Goal: Check status: Check status

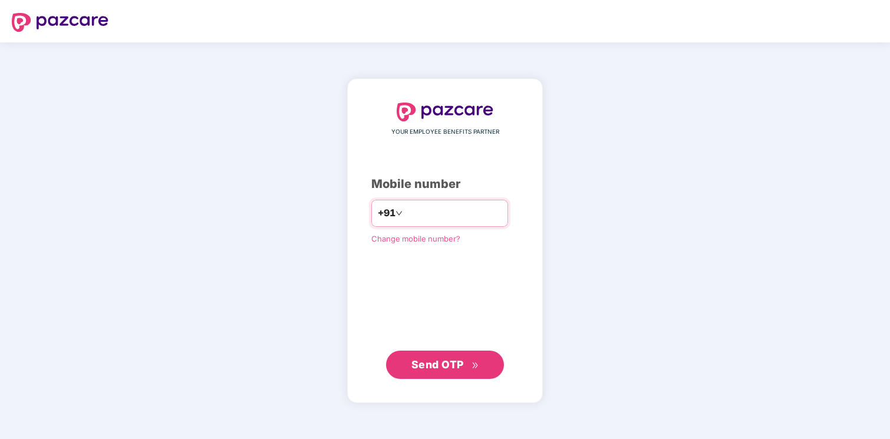
click at [428, 213] on input "number" at bounding box center [453, 213] width 97 height 19
type input "**********"
click at [456, 359] on span "Send OTP" at bounding box center [437, 364] width 52 height 12
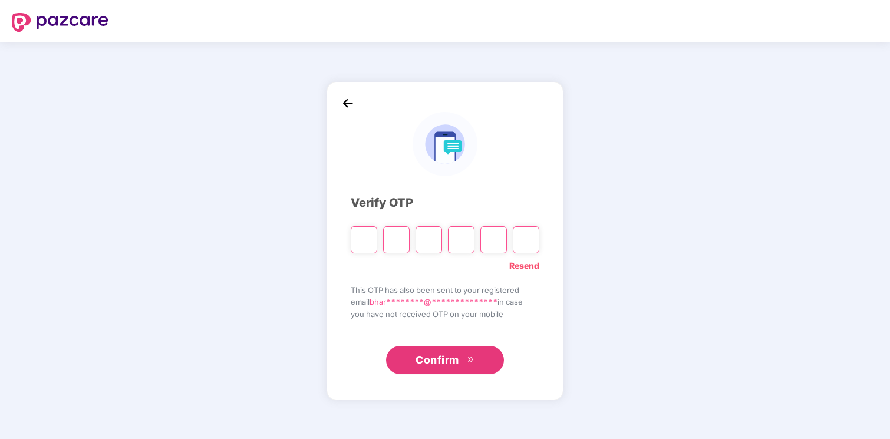
type input "*"
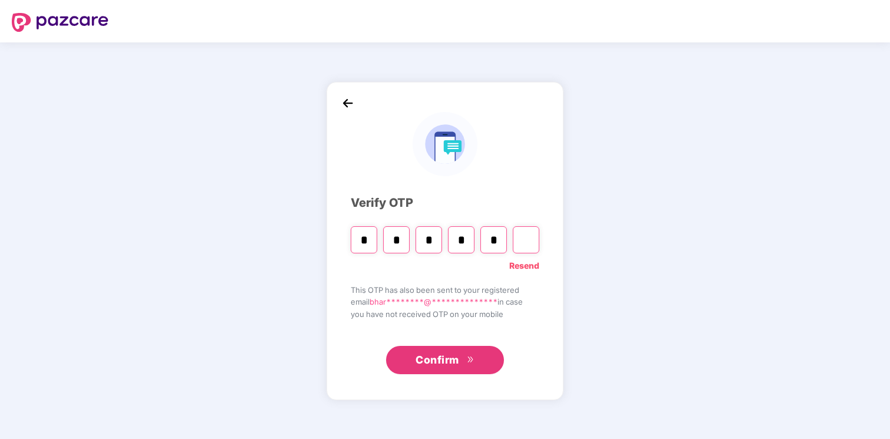
type input "*"
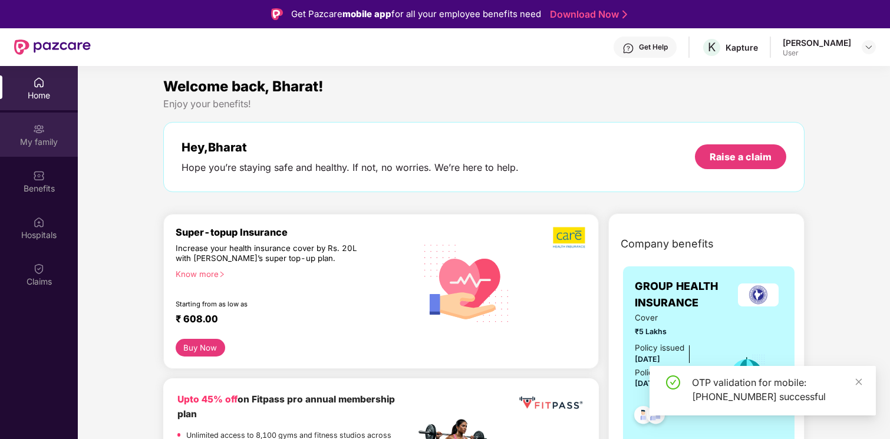
click at [38, 151] on div "My family" at bounding box center [39, 135] width 78 height 44
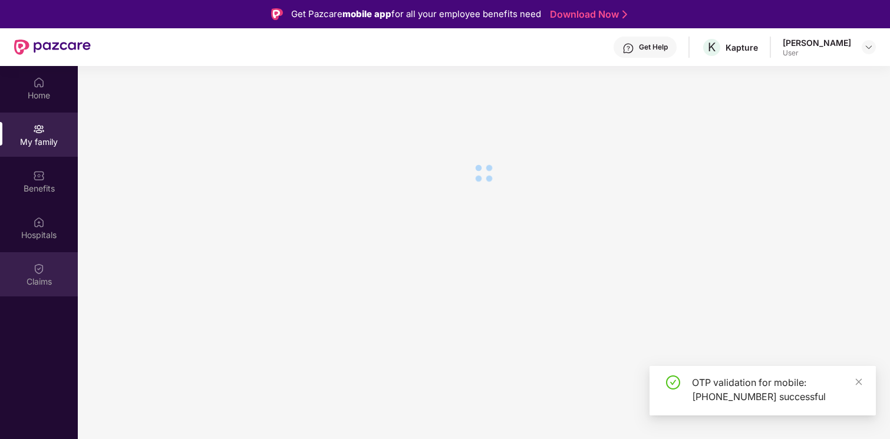
click at [54, 260] on div "Claims" at bounding box center [39, 274] width 78 height 44
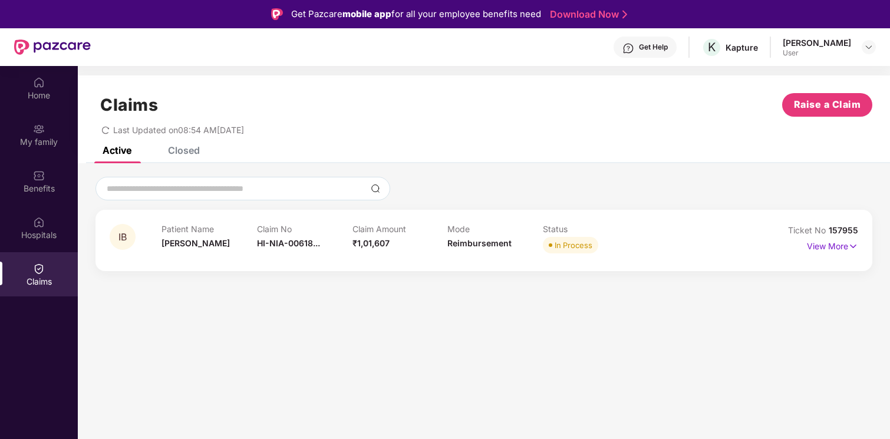
click at [559, 223] on div "IB Patient Name Indu Bala Claim No HI-NIA-00618... Claim Amount ₹1,01,607 Mode …" at bounding box center [483, 240] width 777 height 61
click at [840, 247] on p "View More" at bounding box center [832, 245] width 51 height 16
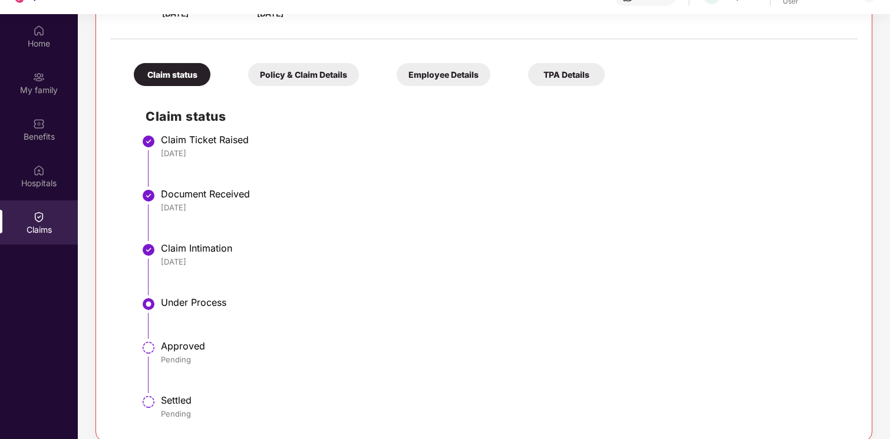
scroll to position [66, 0]
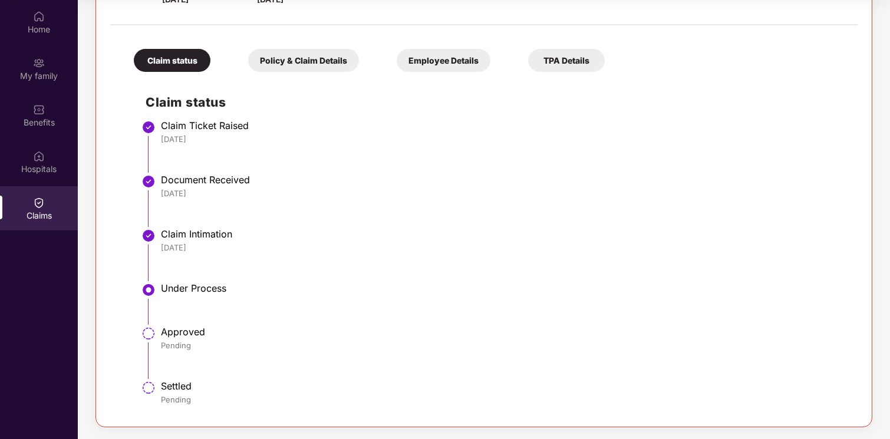
click at [294, 58] on div "Policy & Claim Details" at bounding box center [303, 60] width 111 height 23
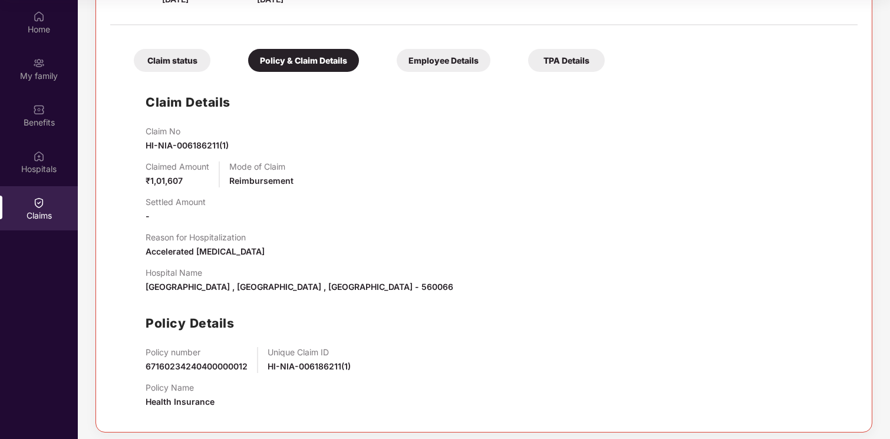
click at [211, 43] on div "Claim status Policy & Claim Details Employee Details TPA Details" at bounding box center [363, 54] width 483 height 35
click at [172, 53] on div "Claim status" at bounding box center [172, 60] width 77 height 23
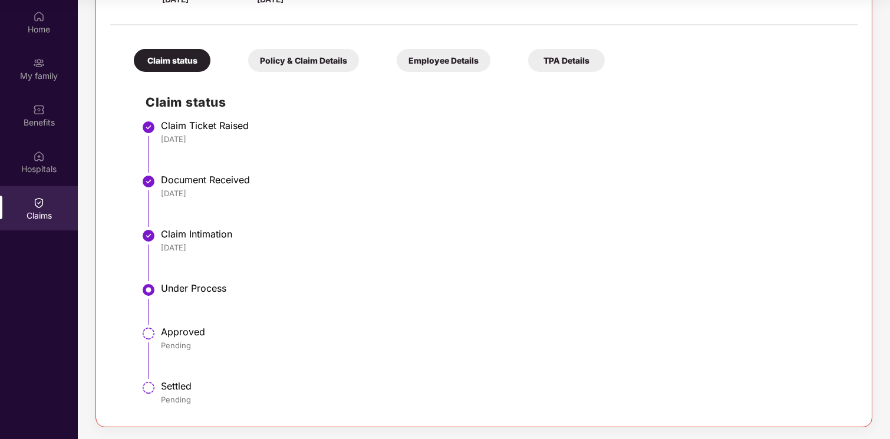
click at [448, 57] on div "Employee Details" at bounding box center [444, 60] width 94 height 23
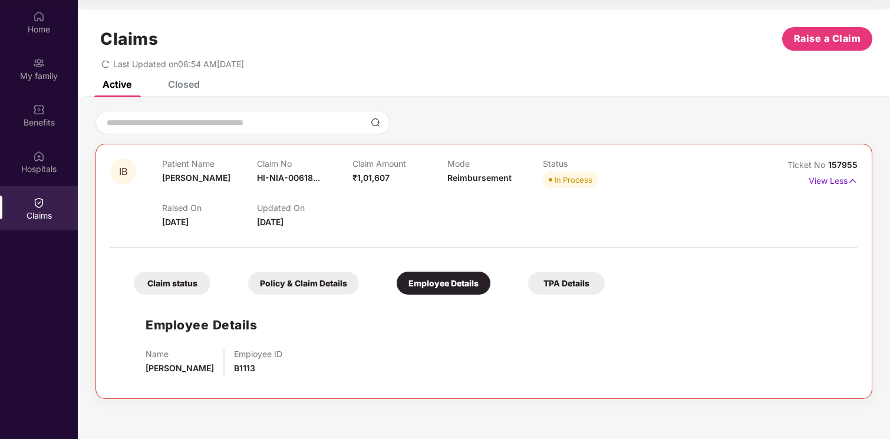
click at [573, 276] on div "TPA Details" at bounding box center [566, 283] width 77 height 23
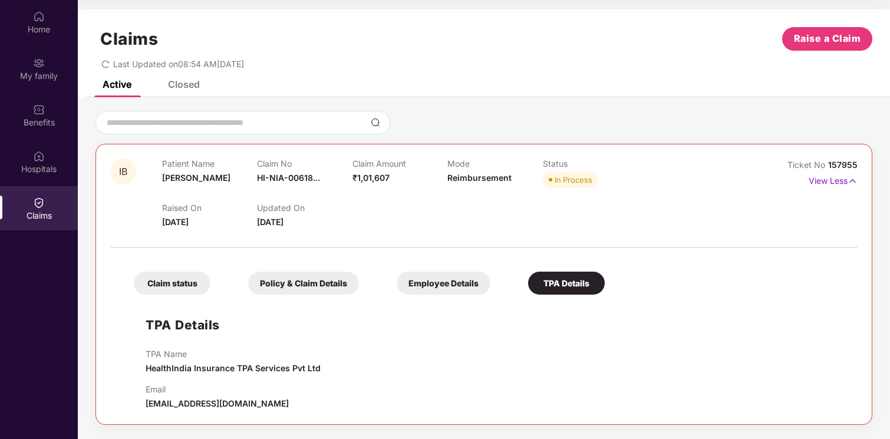
click at [408, 282] on div "Employee Details" at bounding box center [444, 283] width 94 height 23
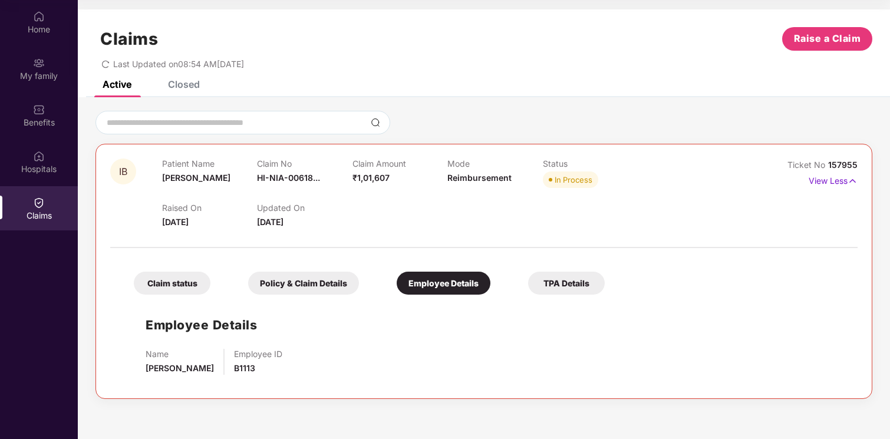
click at [298, 269] on div "Claim status Policy & Claim Details Employee Details TPA Details" at bounding box center [363, 277] width 483 height 35
click at [269, 290] on div "Policy & Claim Details" at bounding box center [303, 283] width 111 height 23
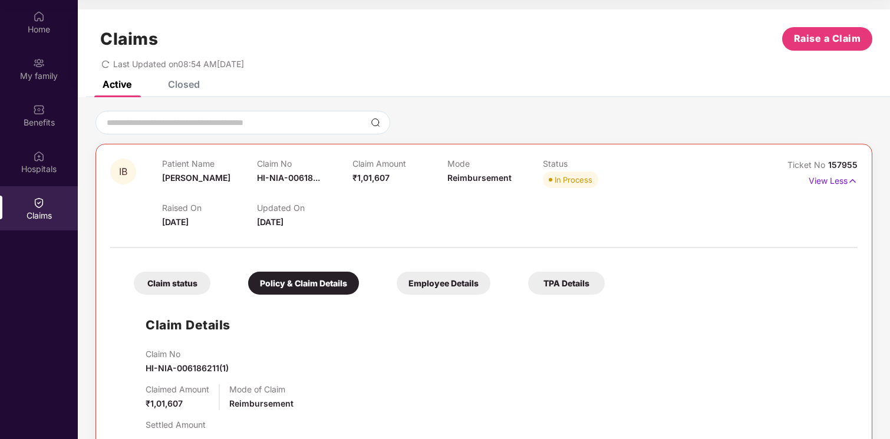
click at [163, 288] on div "Claim status" at bounding box center [172, 283] width 77 height 23
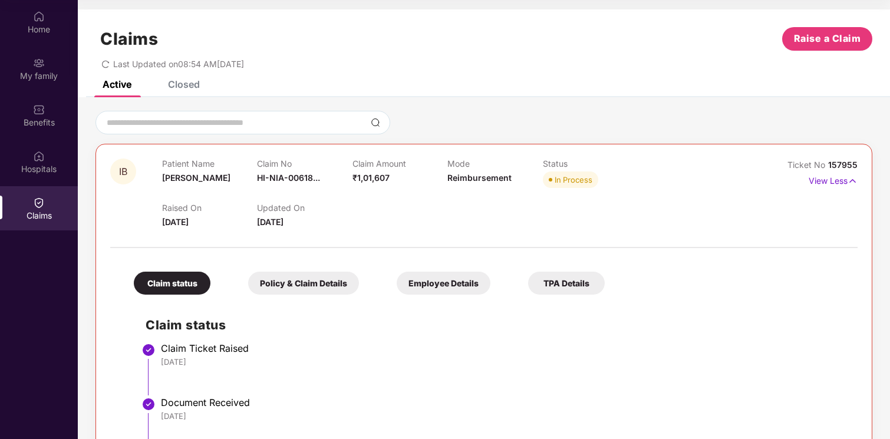
click at [291, 282] on div "Policy & Claim Details" at bounding box center [303, 283] width 111 height 23
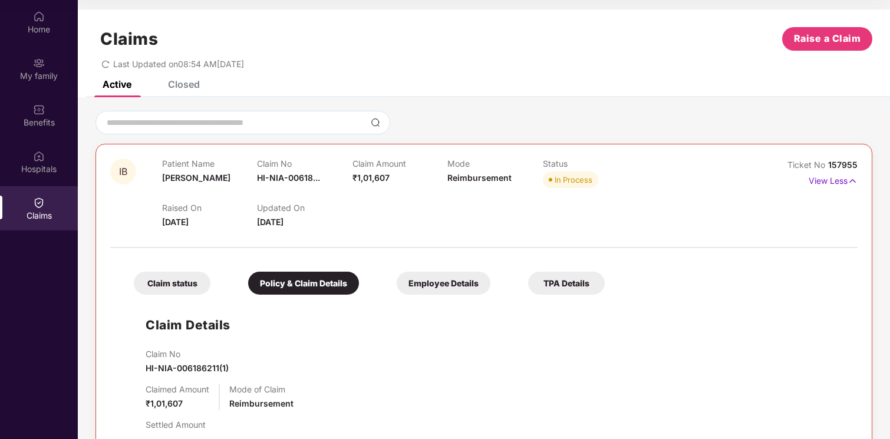
click at [173, 94] on div "Closed" at bounding box center [175, 84] width 50 height 26
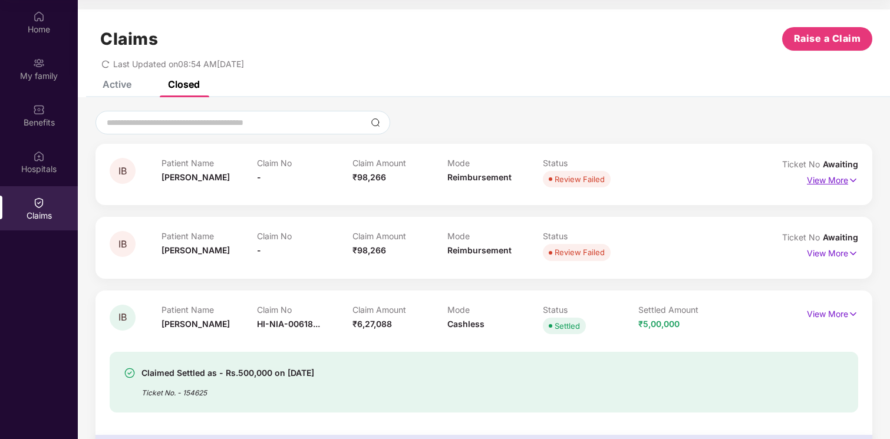
click at [850, 182] on img at bounding box center [853, 180] width 10 height 13
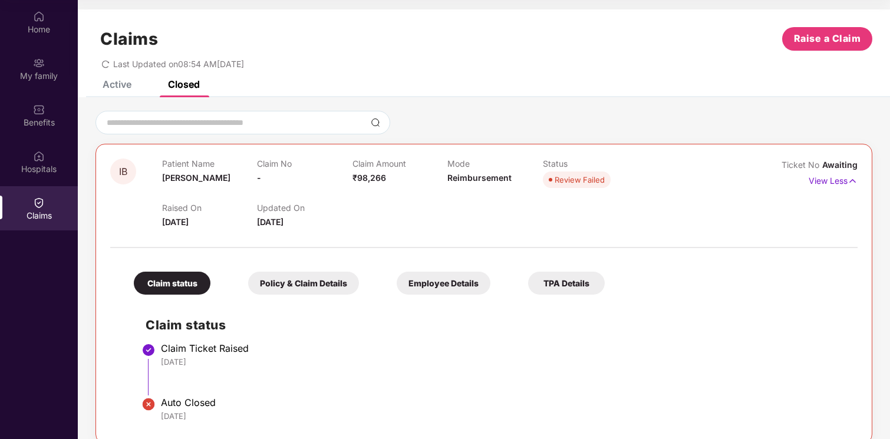
click at [116, 95] on div "Active" at bounding box center [108, 84] width 47 height 26
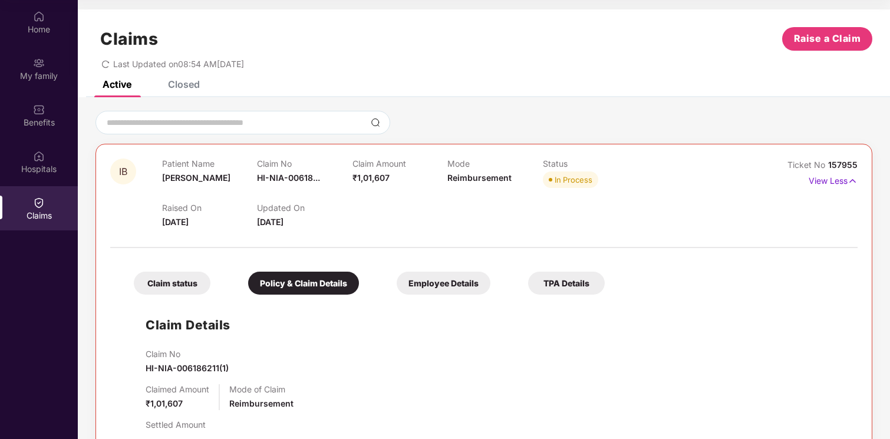
click at [186, 98] on div "IB Patient Name Indu Bala Claim No HI-NIA-00618... Claim Amount ₹1,01,607 Mode …" at bounding box center [484, 382] width 812 height 570
click at [190, 82] on div "Closed" at bounding box center [184, 84] width 32 height 12
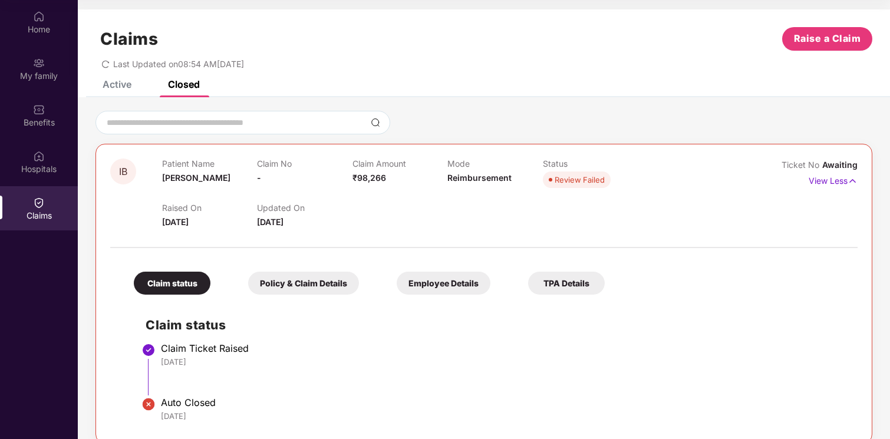
click at [109, 59] on span "redo" at bounding box center [105, 64] width 8 height 10
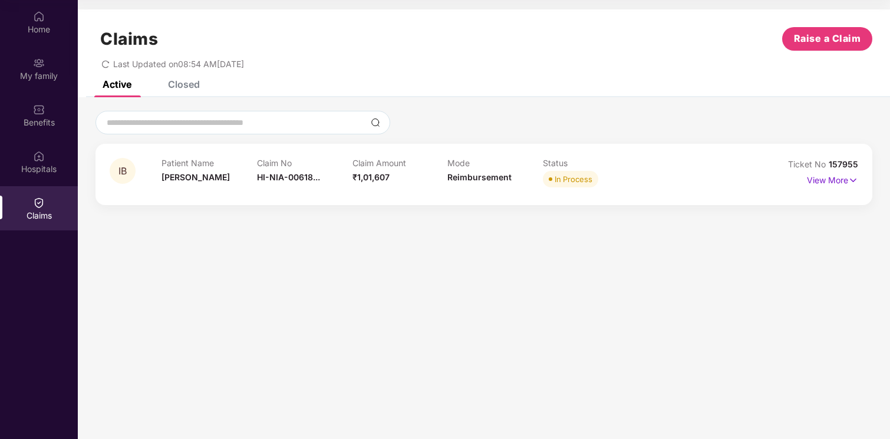
click at [835, 187] on div "View More" at bounding box center [832, 180] width 51 height 19
click at [840, 171] on p "View More" at bounding box center [832, 179] width 51 height 16
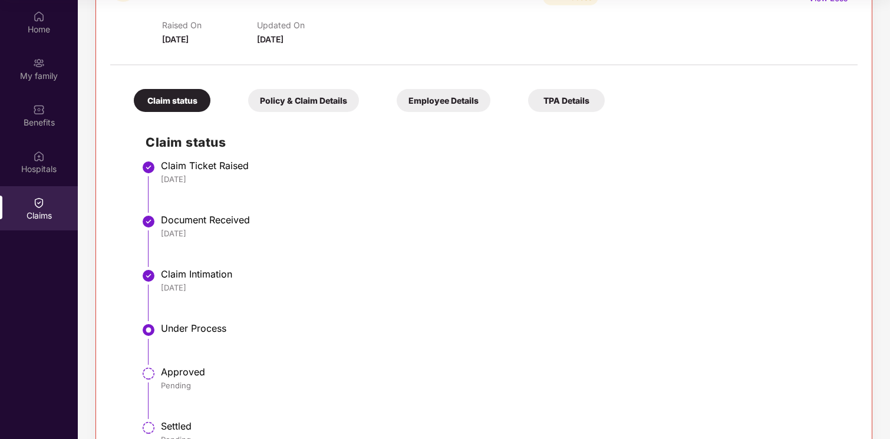
scroll to position [223, 0]
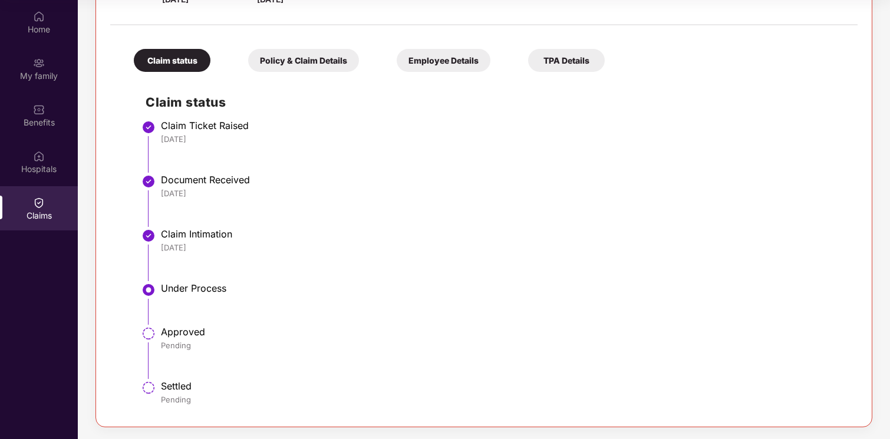
click at [303, 75] on div "Claim status Policy & Claim Details Employee Details TPA Details Claim status C…" at bounding box center [483, 221] width 747 height 381
click at [316, 51] on div "Policy & Claim Details" at bounding box center [303, 60] width 111 height 23
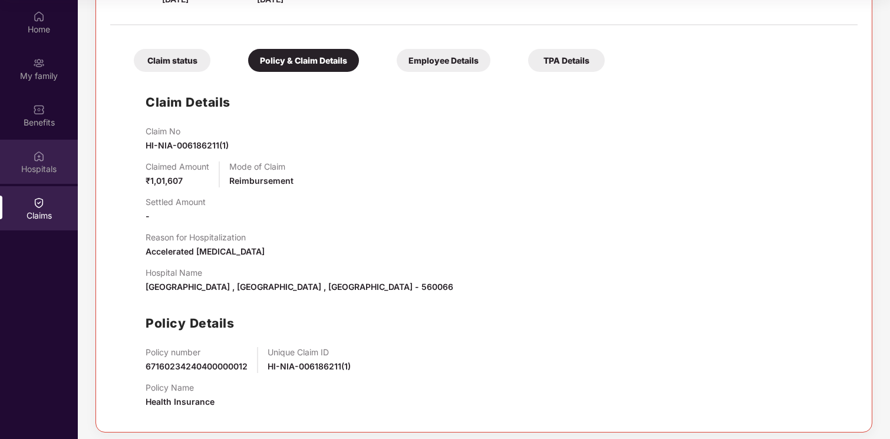
click at [36, 171] on div "Hospitals" at bounding box center [39, 169] width 78 height 12
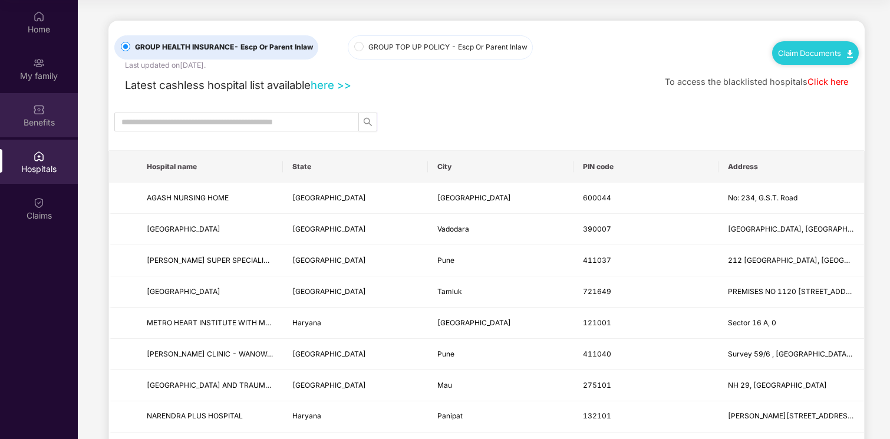
click at [51, 128] on div "Benefits" at bounding box center [39, 115] width 78 height 44
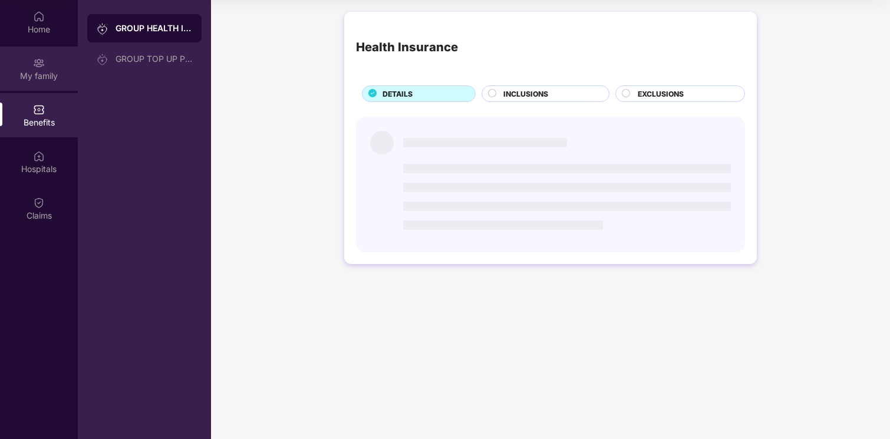
click at [62, 54] on div "My family" at bounding box center [39, 69] width 78 height 44
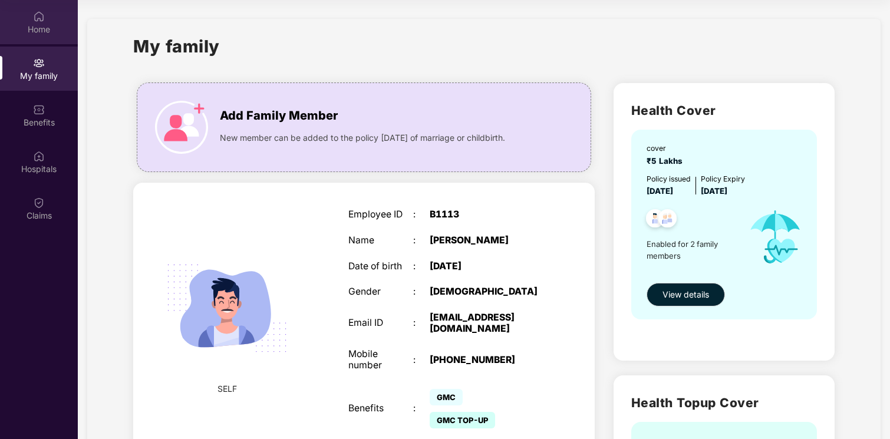
click at [53, 19] on div "Home" at bounding box center [39, 22] width 78 height 44
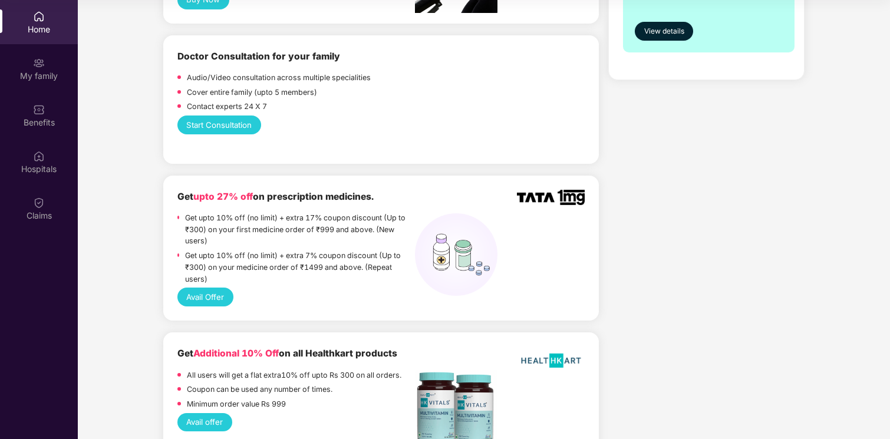
scroll to position [600, 0]
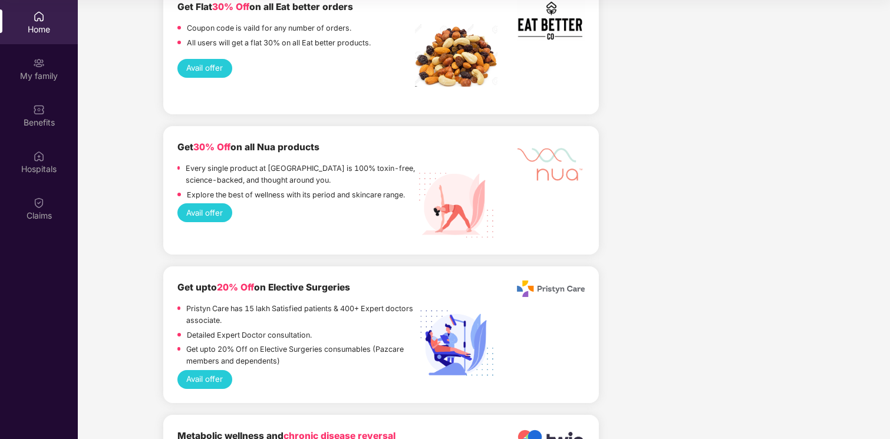
scroll to position [1730, 0]
